Goal: Information Seeking & Learning: Learn about a topic

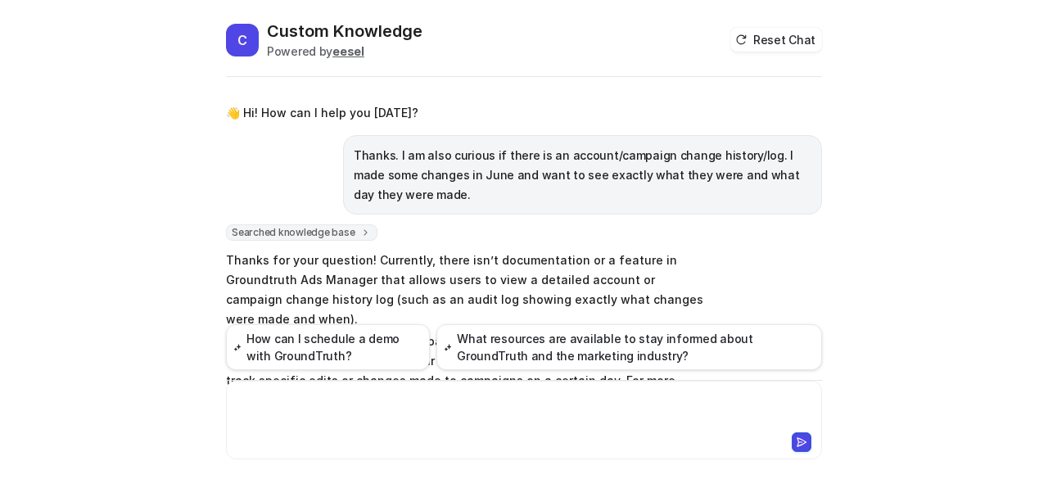
scroll to position [154, 0]
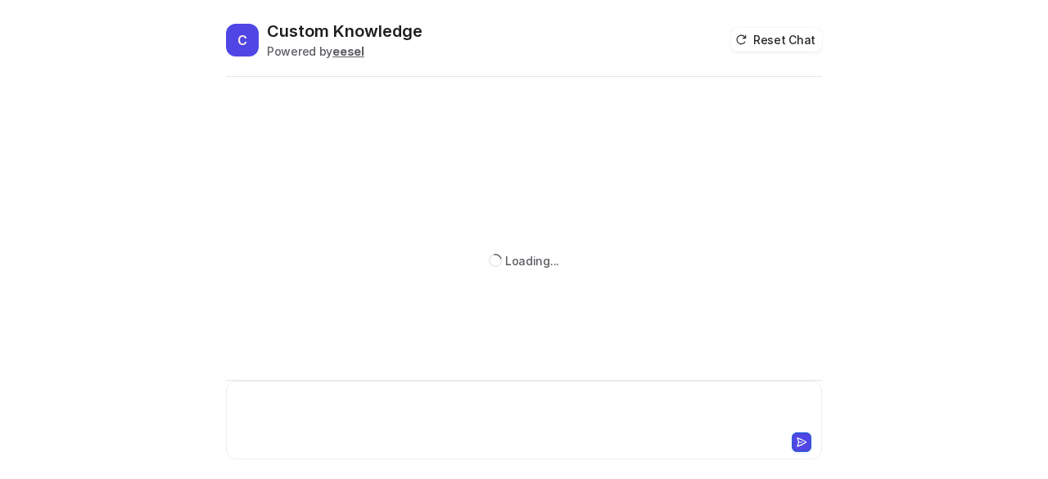
click at [339, 402] on div at bounding box center [524, 410] width 589 height 38
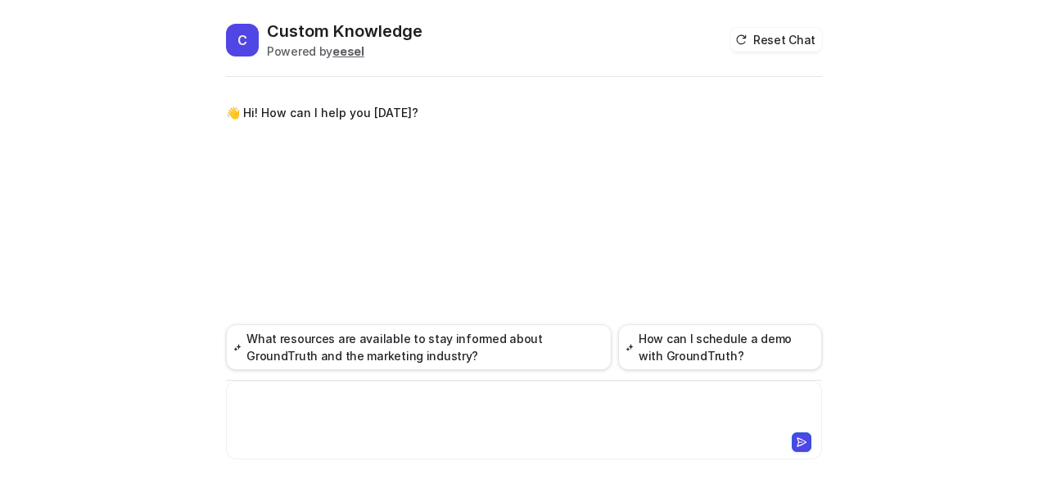
paste div
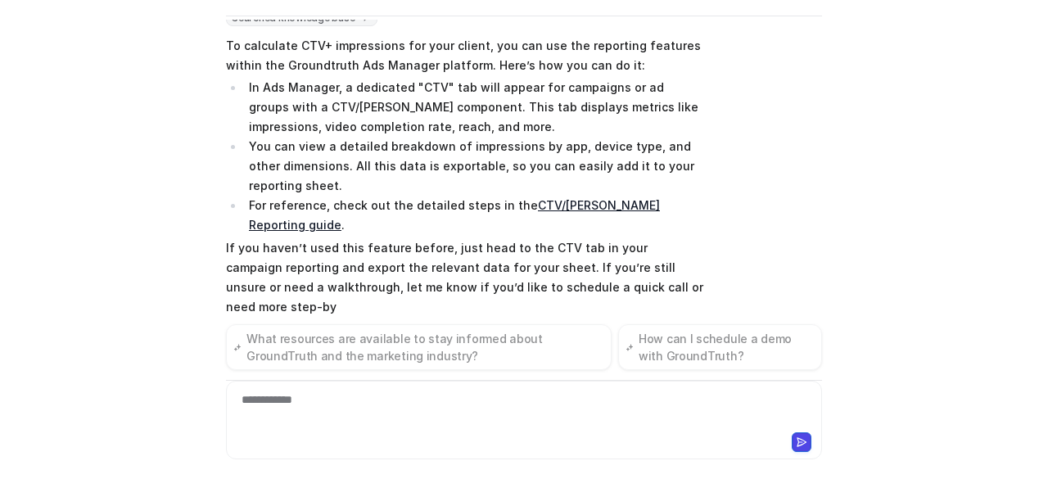
scroll to position [174, 0]
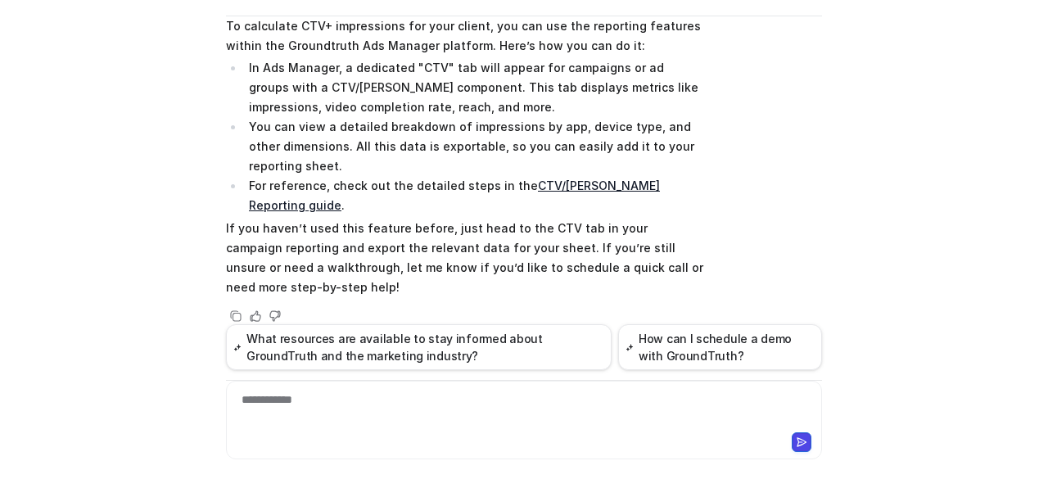
click at [639, 187] on link "CTV/OTT Reporting guide" at bounding box center [454, 195] width 411 height 34
click at [352, 405] on div at bounding box center [524, 410] width 589 height 38
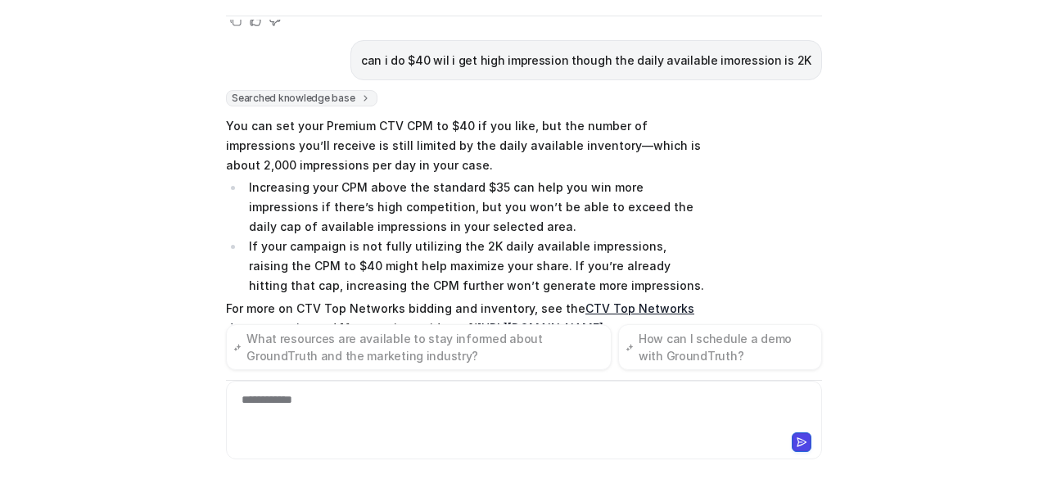
scroll to position [1263, 0]
